Goal: Task Accomplishment & Management: Manage account settings

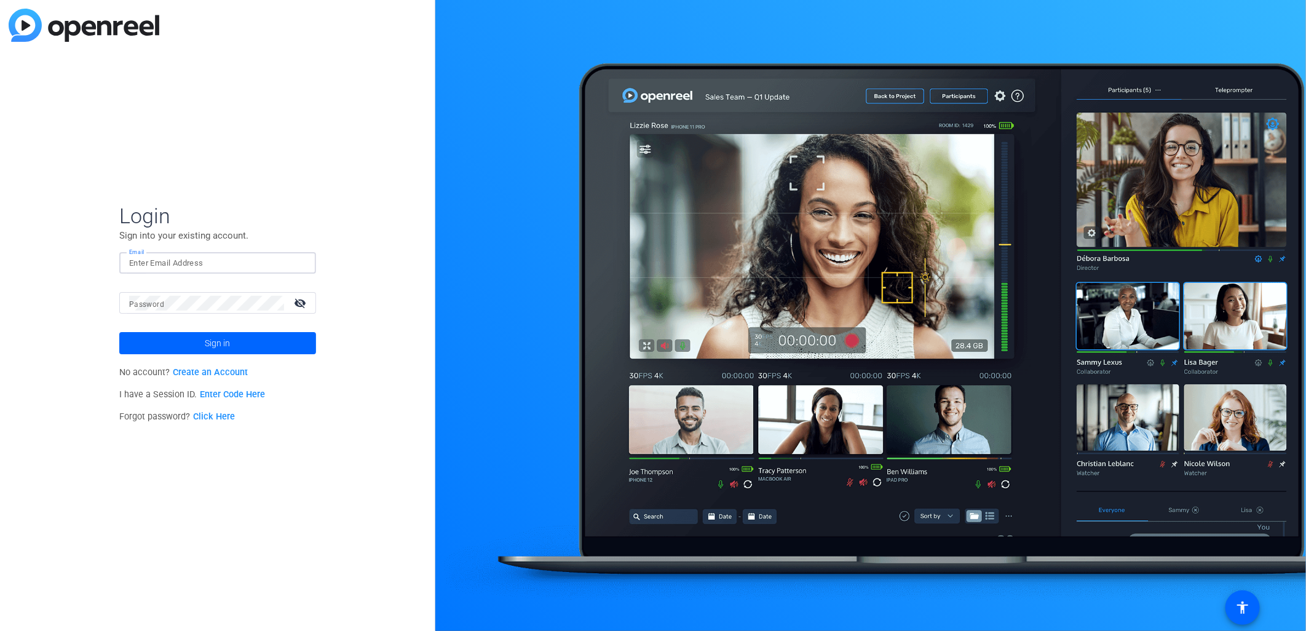
click at [229, 261] on input "Email" at bounding box center [217, 263] width 177 height 15
type input "[EMAIL_ADDRESS][DOMAIN_NAME]"
click at [119, 332] on button "Sign in" at bounding box center [217, 343] width 197 height 22
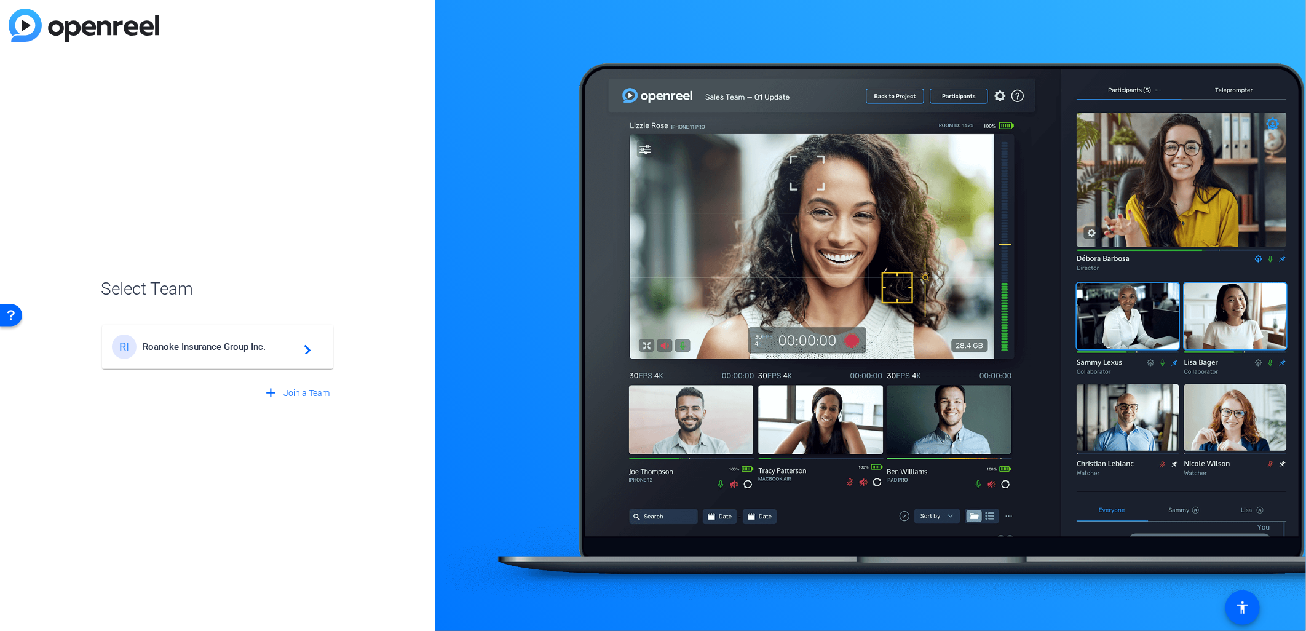
click at [235, 328] on mat-card-content "RI Roanoke Insurance Group Inc. navigate_next" at bounding box center [217, 347] width 231 height 44
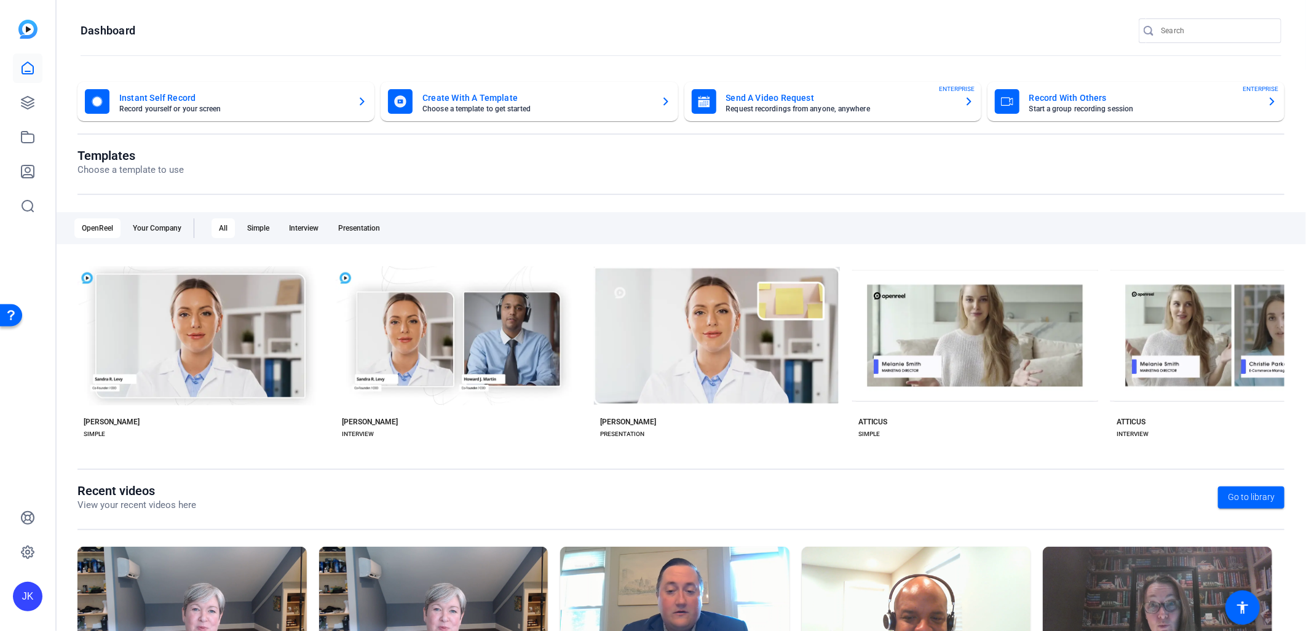
click at [25, 33] on img at bounding box center [27, 29] width 19 height 19
click at [1142, 105] on mat-card-subtitle "Start a group recording session" at bounding box center [1143, 108] width 228 height 7
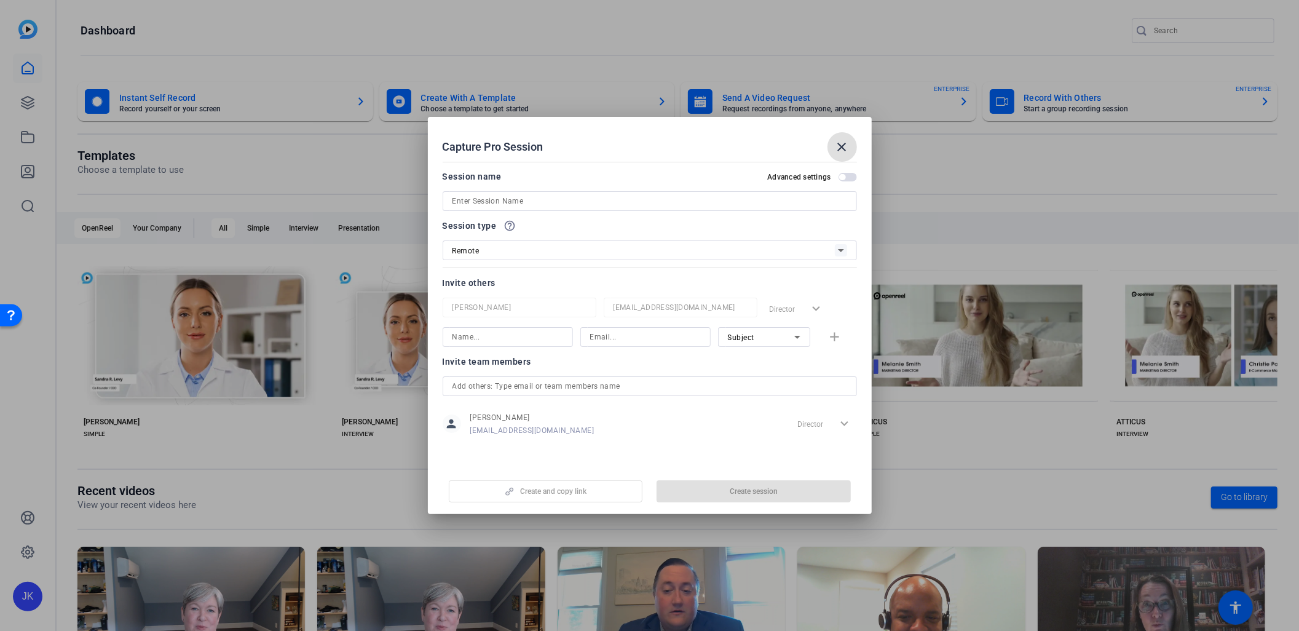
click at [781, 392] on input "text" at bounding box center [649, 386] width 395 height 15
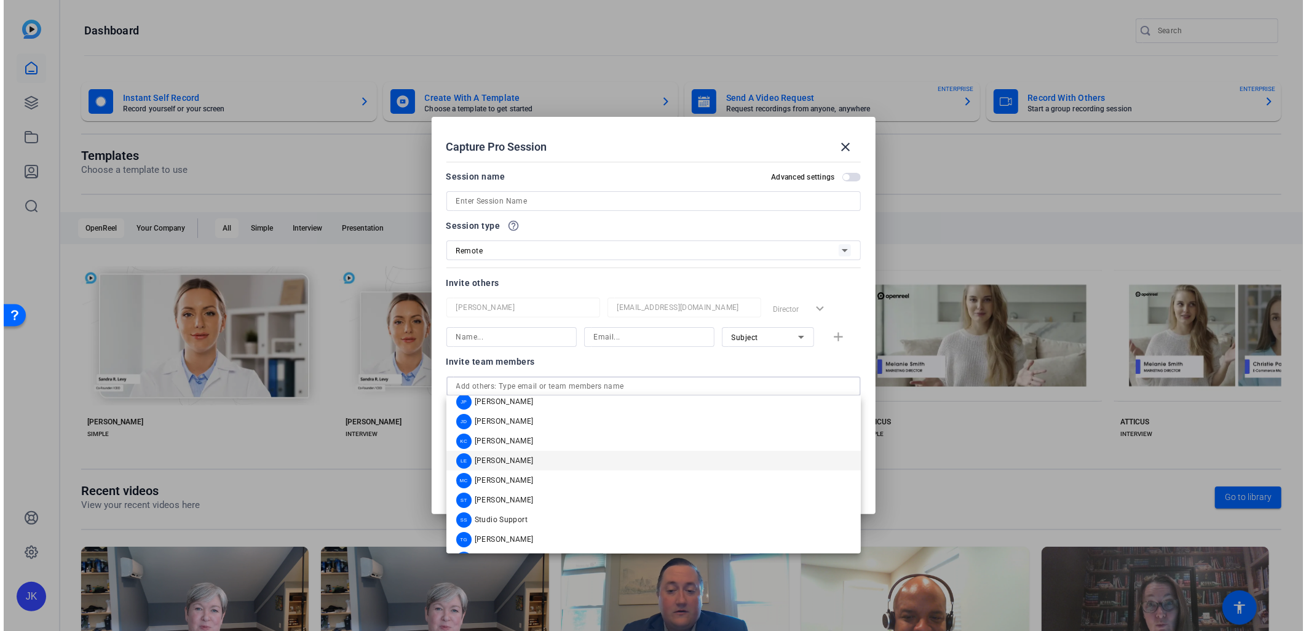
scroll to position [108, 0]
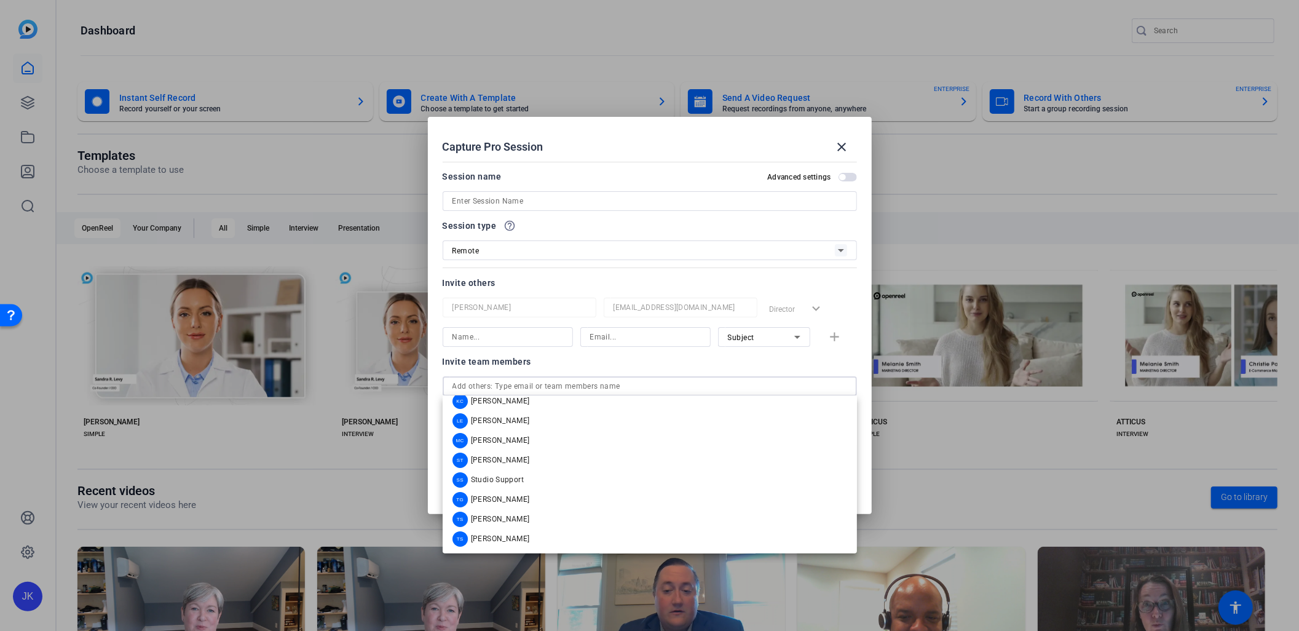
click at [599, 262] on div at bounding box center [650, 267] width 414 height 14
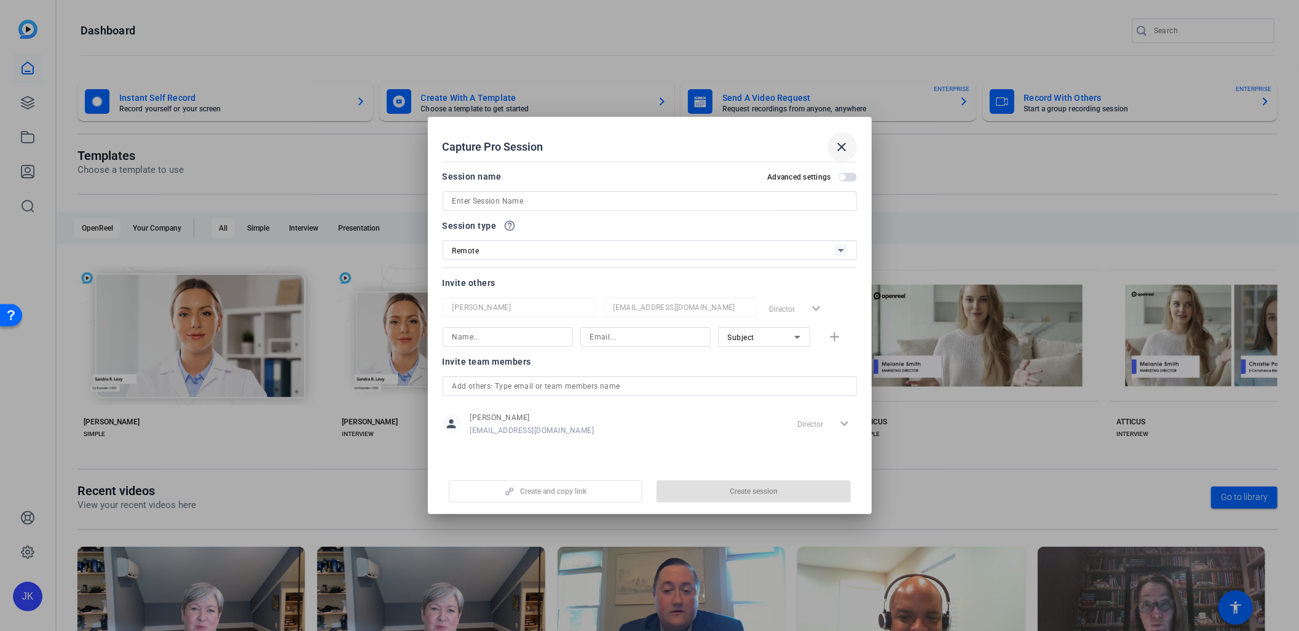
click at [845, 140] on mat-icon "close" at bounding box center [842, 147] width 15 height 15
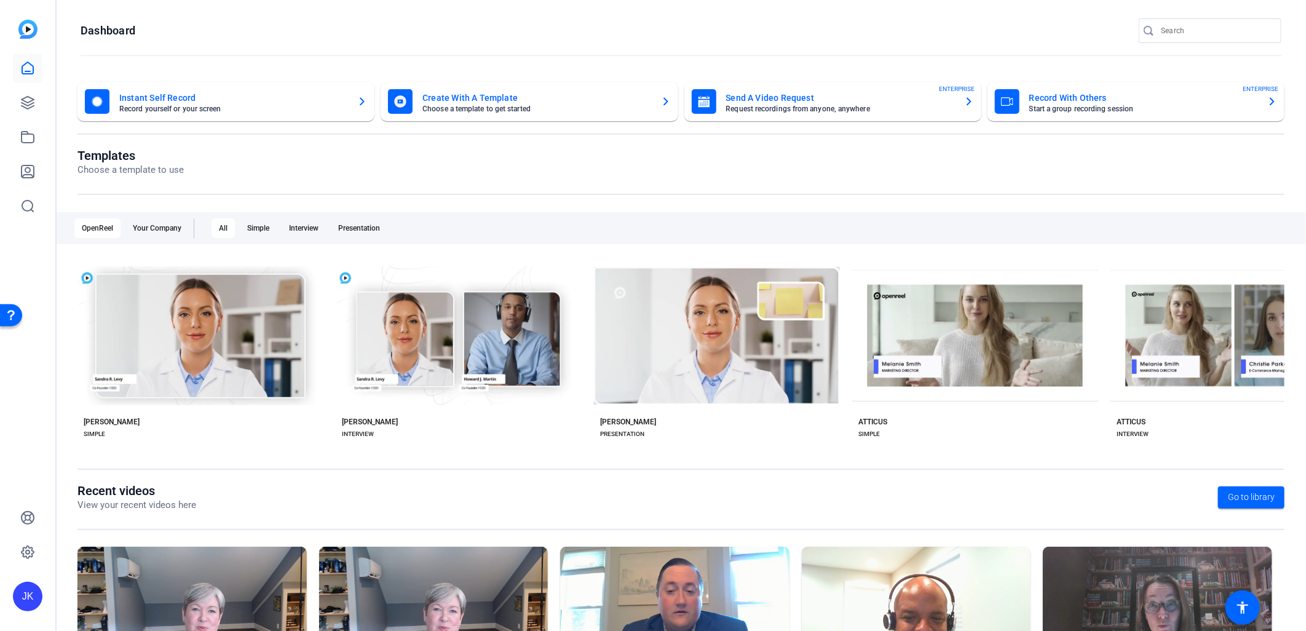
click at [18, 598] on div "JK" at bounding box center [28, 597] width 30 height 30
click at [65, 588] on div "Roanoke Insurance Group Inc." at bounding box center [99, 589] width 86 height 25
click at [28, 555] on icon at bounding box center [27, 552] width 15 height 15
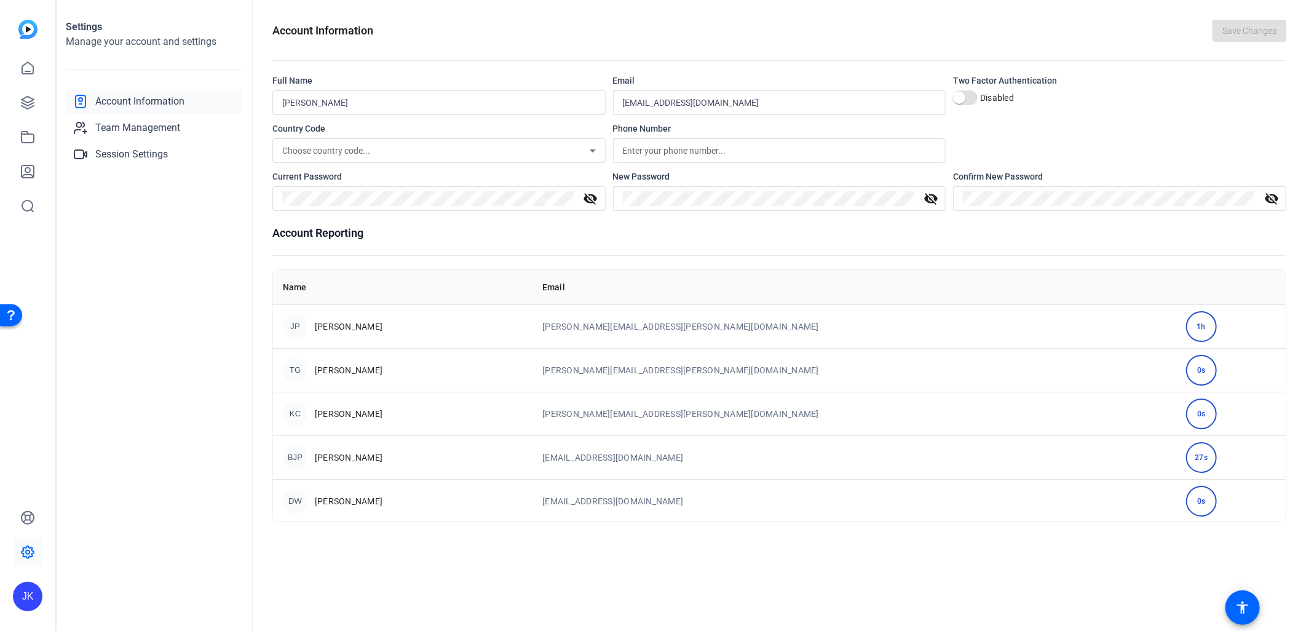
click at [1186, 324] on div "1h" at bounding box center [1201, 326] width 31 height 31
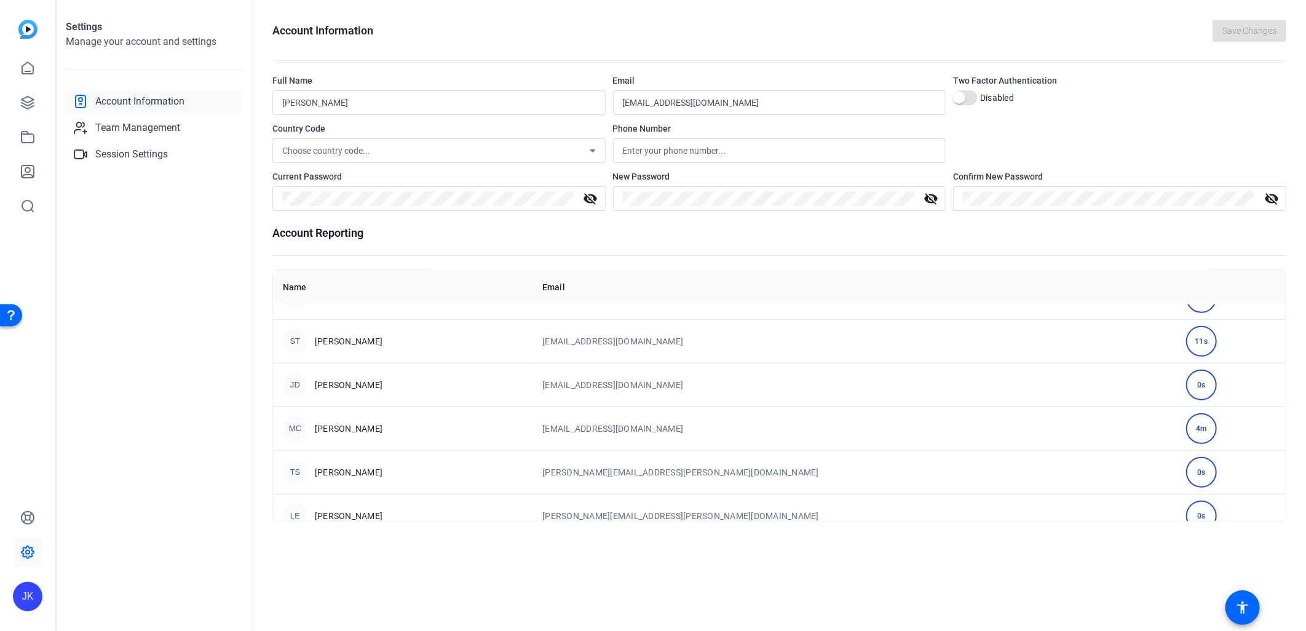
scroll to position [526, 0]
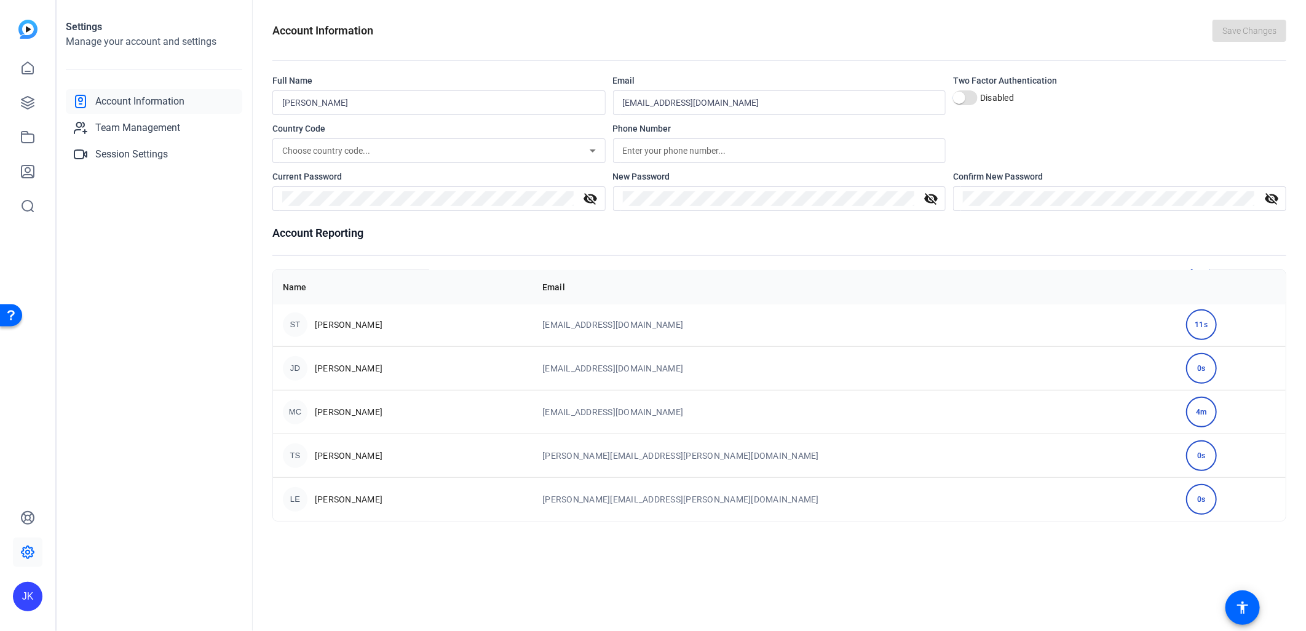
drag, startPoint x: 408, startPoint y: 550, endPoint x: 944, endPoint y: 630, distance: 542.0
click at [408, 550] on div "Account Information Save Changes Full Name [PERSON_NAME] Email [EMAIL_ADDRESS][…" at bounding box center [779, 315] width 1053 height 631
click at [21, 28] on img at bounding box center [27, 29] width 19 height 19
